Goal: Task Accomplishment & Management: Manage account settings

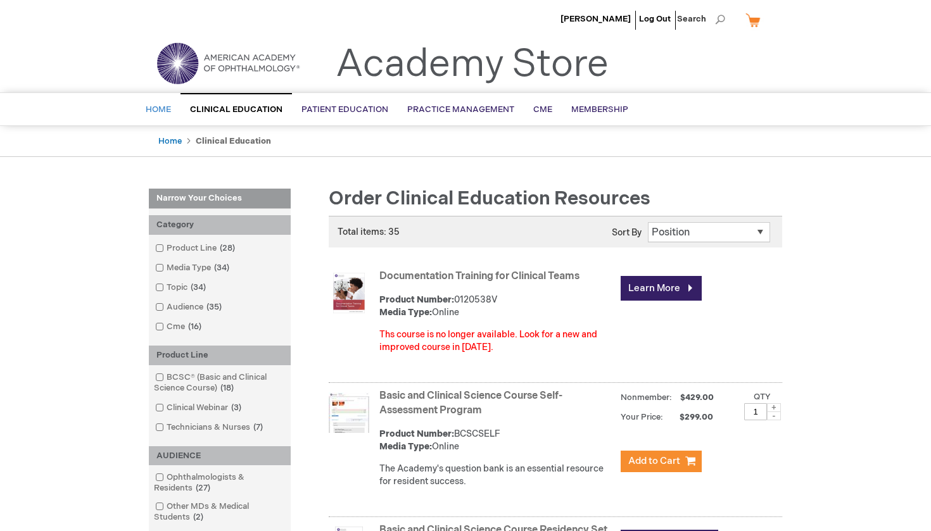
click at [163, 110] on span "Home" at bounding box center [158, 109] width 25 height 10
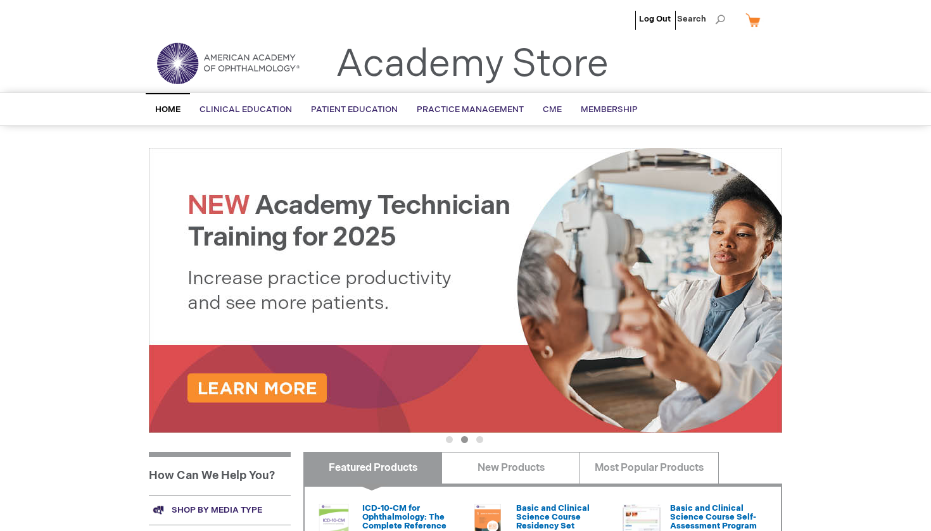
click at [170, 111] on span "Home" at bounding box center [167, 109] width 25 height 10
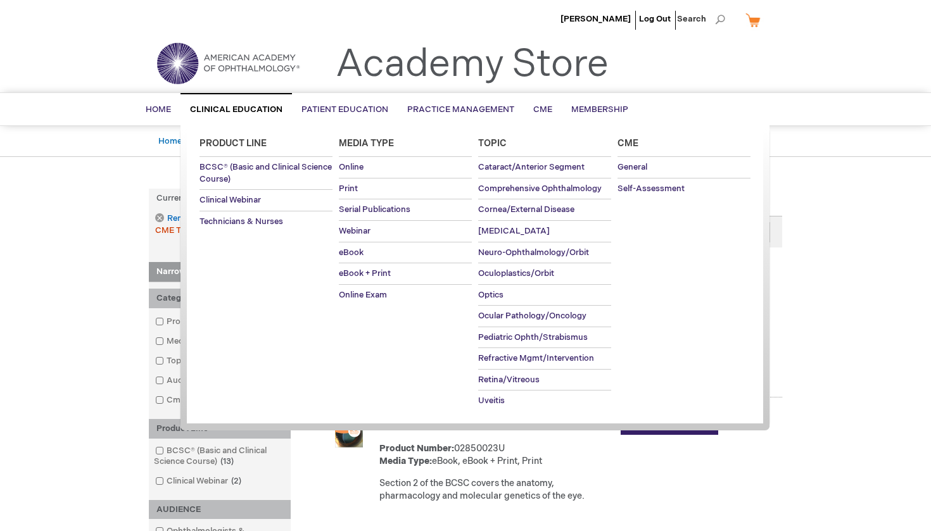
click at [213, 110] on span "Clinical Education" at bounding box center [236, 109] width 92 height 10
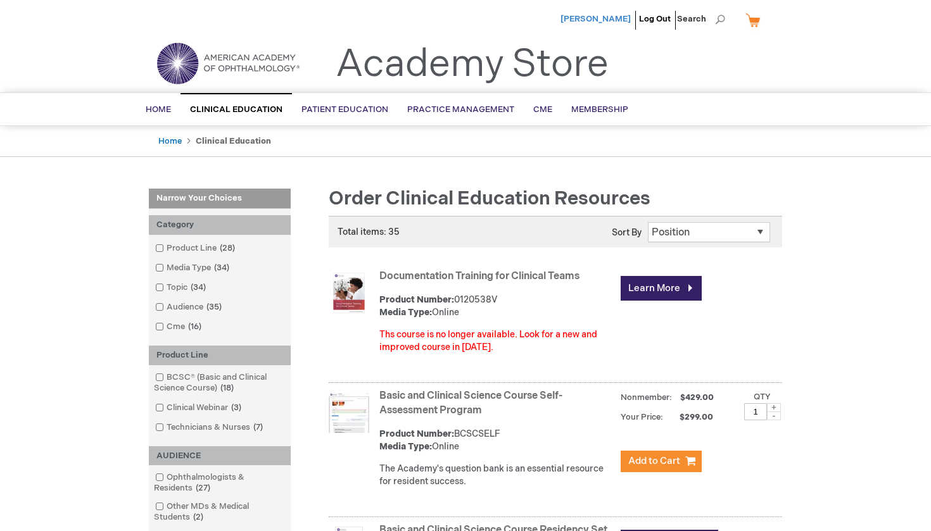
click at [605, 18] on span "[PERSON_NAME]" at bounding box center [595, 19] width 70 height 10
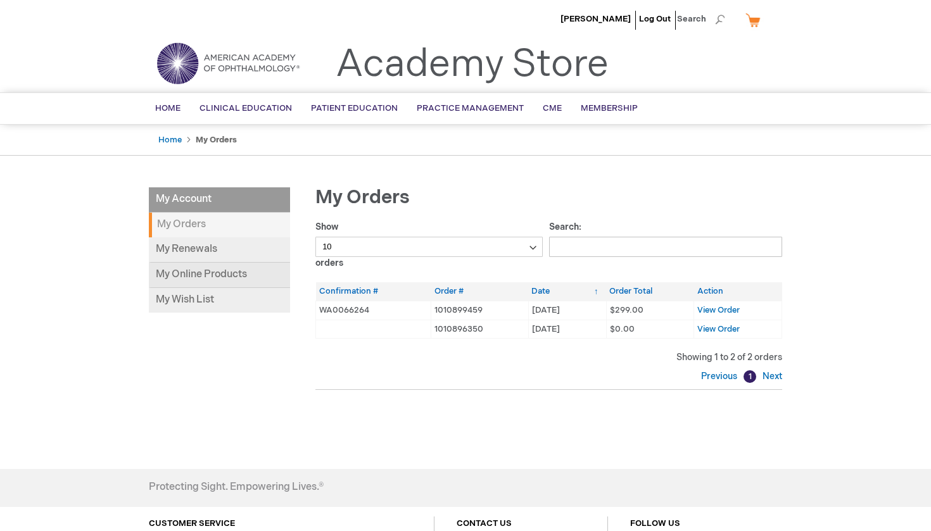
click at [192, 273] on link "My Online Products" at bounding box center [219, 275] width 141 height 25
